Goal: Task Accomplishment & Management: Manage account settings

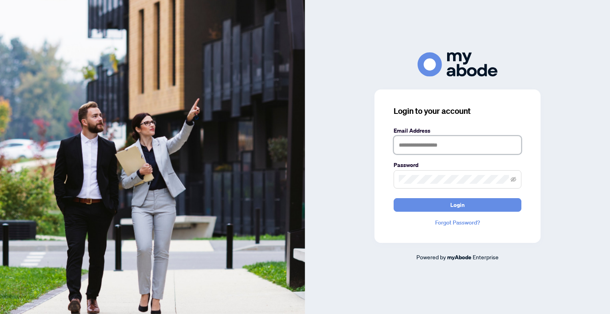
click at [407, 147] on input "text" at bounding box center [458, 145] width 128 height 18
type input "**********"
click at [394, 198] on button "Login" at bounding box center [458, 205] width 128 height 14
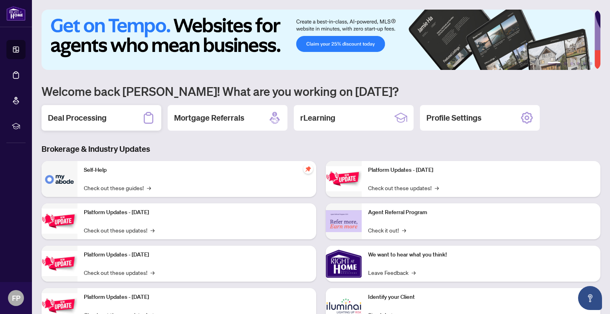
click at [72, 117] on h2 "Deal Processing" at bounding box center [77, 117] width 59 height 11
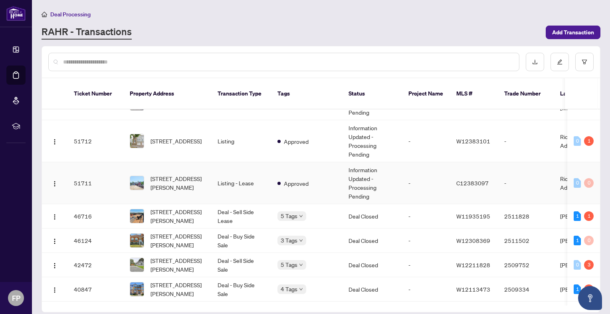
scroll to position [135, 0]
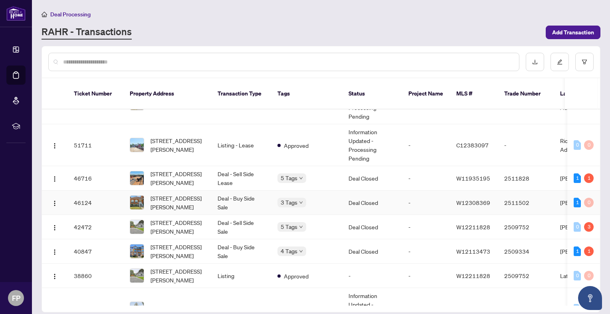
click at [353, 193] on td "Deal Closed" at bounding box center [372, 202] width 60 height 24
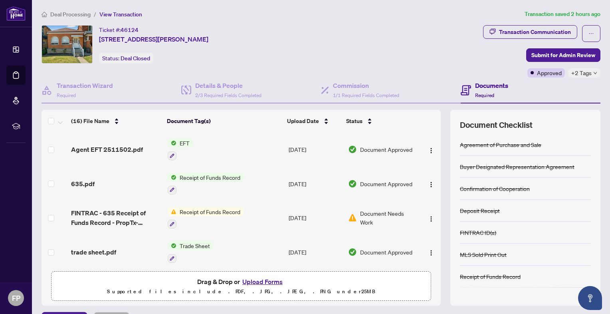
click at [299, 145] on td "[DATE]" at bounding box center [315, 149] width 60 height 34
